Goal: Understand process/instructions: Learn about a topic

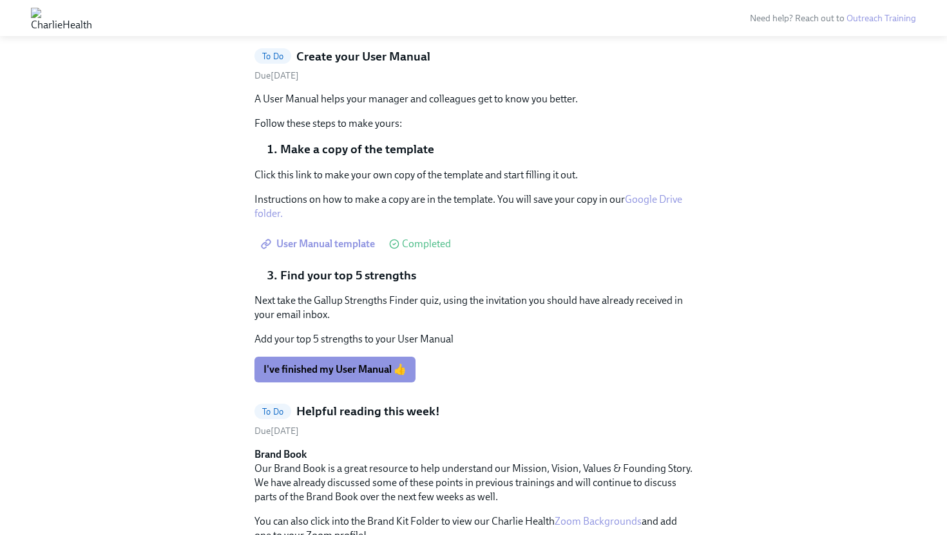
scroll to position [600, 0]
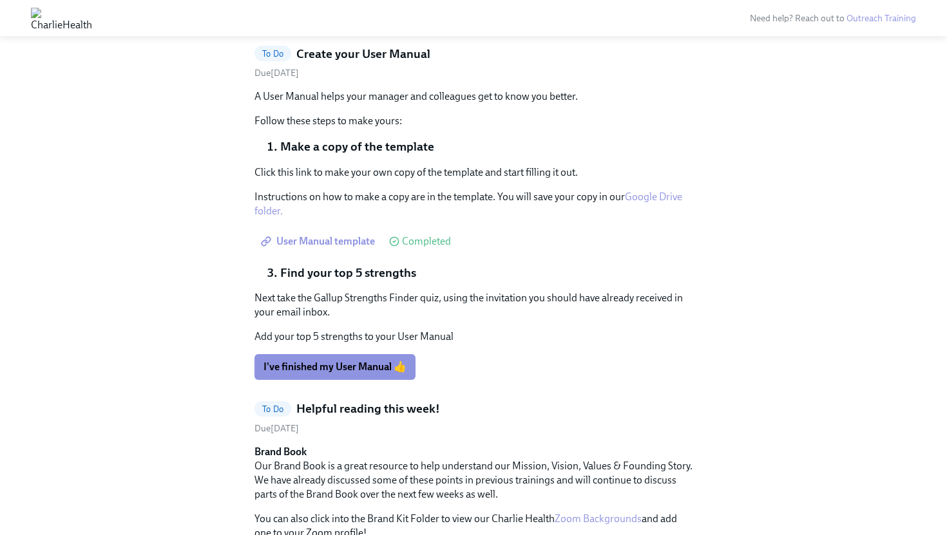
click at [361, 375] on button "I've finished my User Manual 👍" at bounding box center [334, 367] width 161 height 26
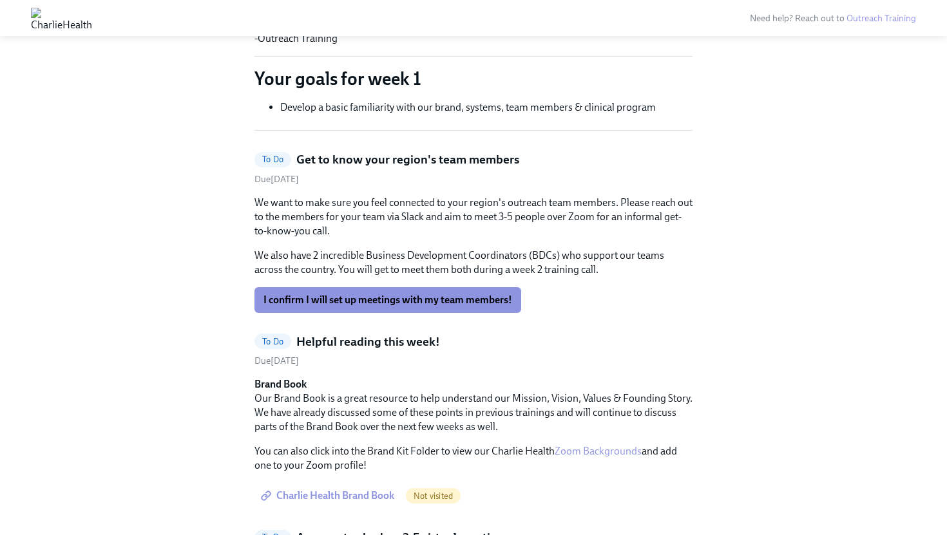
scroll to position [311, 0]
click at [337, 307] on span "I confirm I will set up meetings with my team members!" at bounding box center [387, 301] width 249 height 13
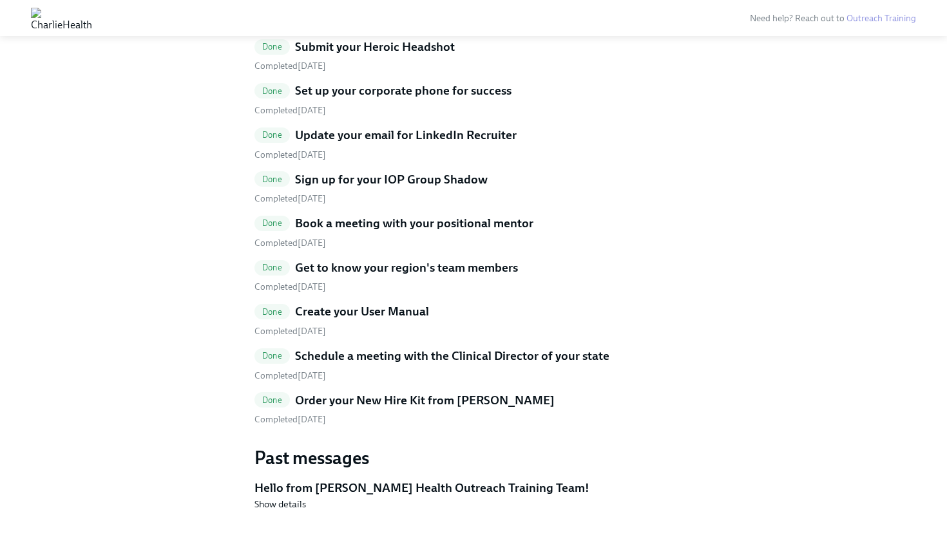
scroll to position [2356, 0]
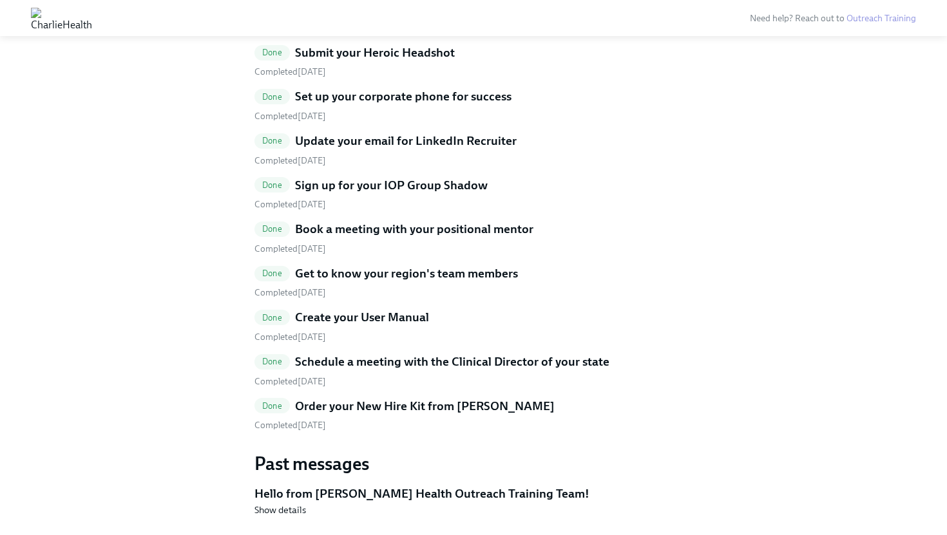
click at [310, 330] on link "Done Create your User Manual Completed [DATE]" at bounding box center [473, 326] width 438 height 34
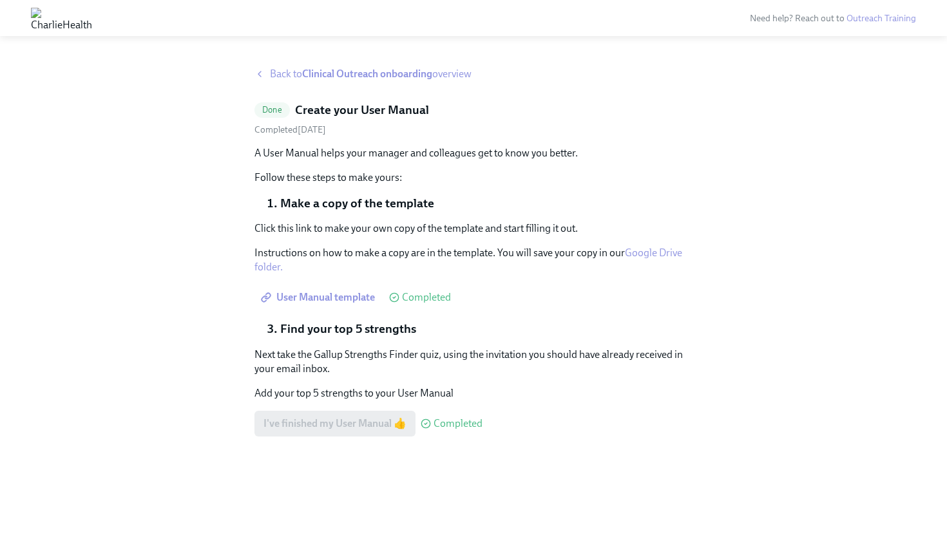
click at [319, 298] on span "User Manual template" at bounding box center [318, 297] width 111 height 13
click at [649, 253] on link "Google Drive folder." at bounding box center [468, 260] width 428 height 26
click at [281, 77] on span "Back to Clinical Outreach onboarding overview" at bounding box center [371, 74] width 202 height 14
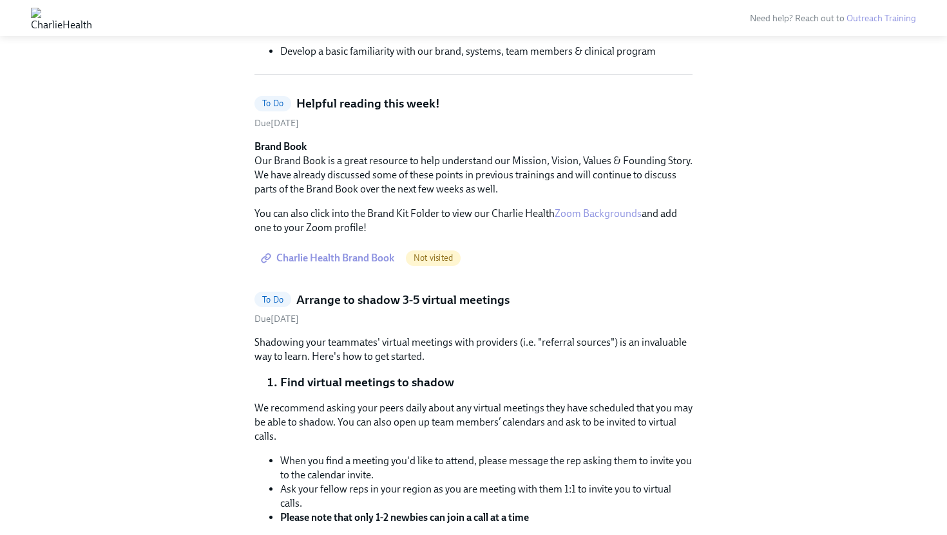
scroll to position [375, 0]
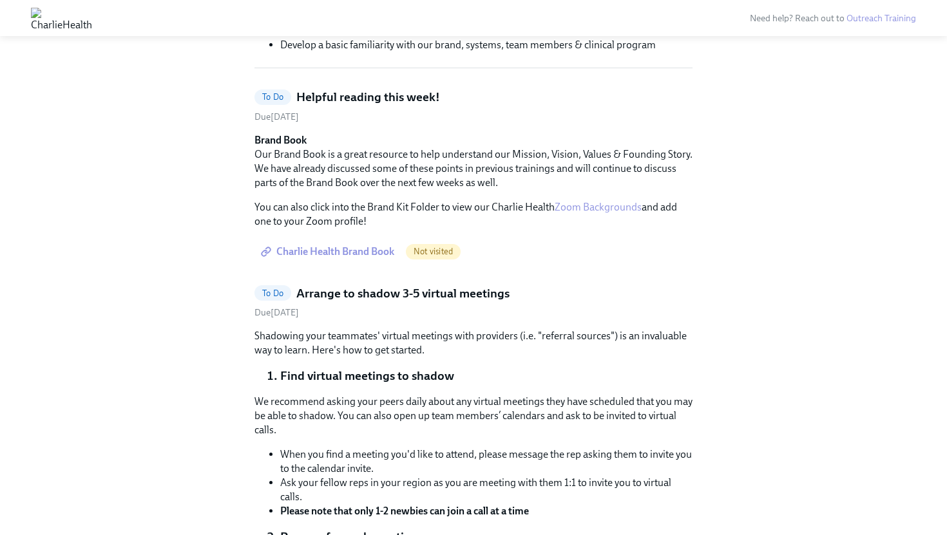
click at [370, 249] on span "Charlie Health Brand Book" at bounding box center [328, 251] width 131 height 13
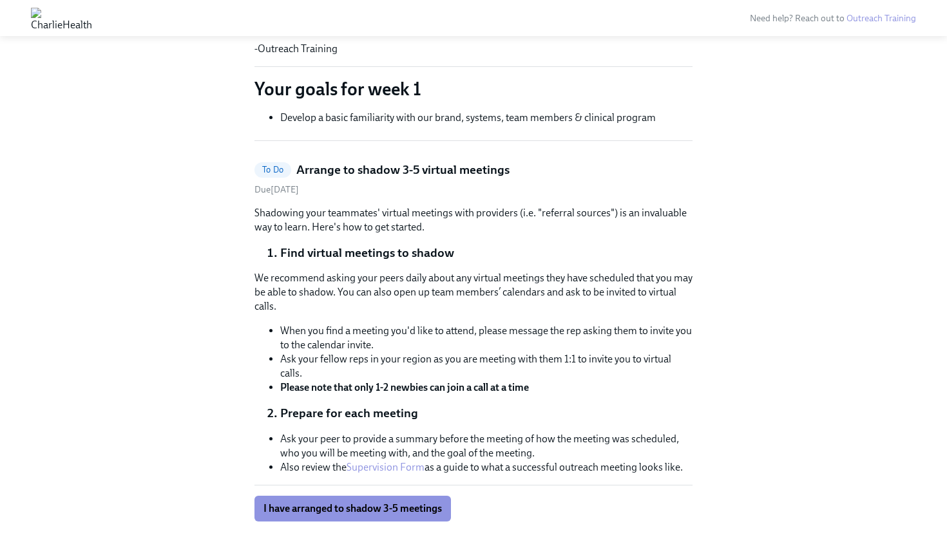
scroll to position [305, 0]
